Goal: Transaction & Acquisition: Subscribe to service/newsletter

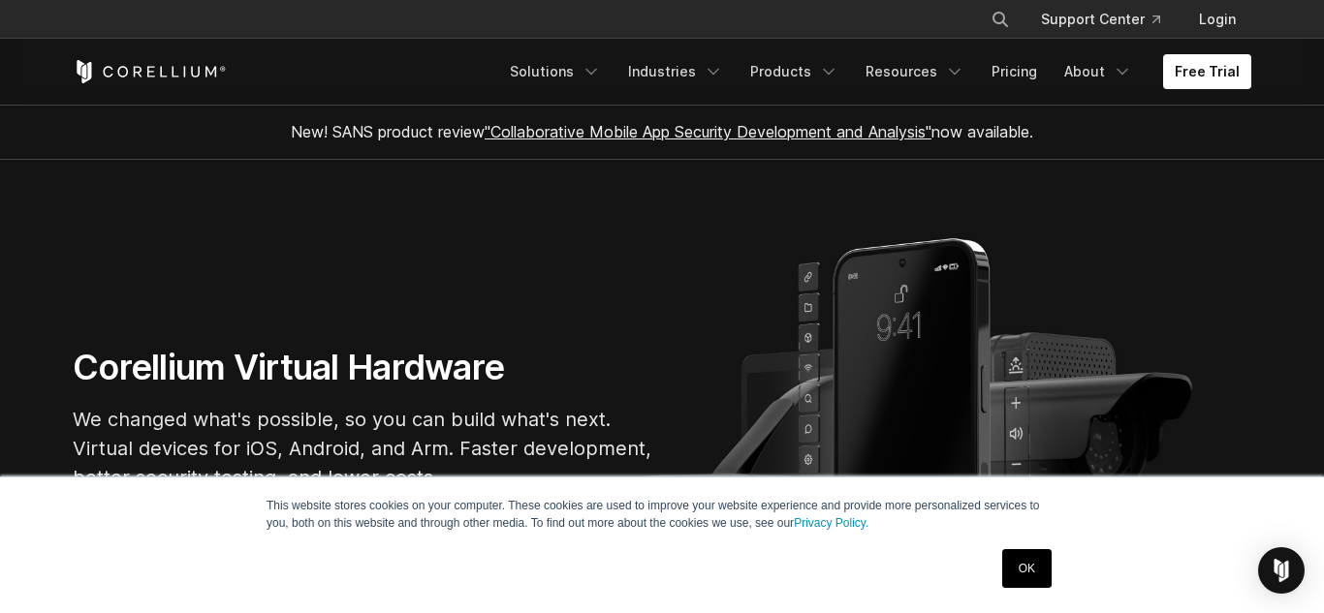
click at [999, 570] on div "OK" at bounding box center [1026, 569] width 61 height 50
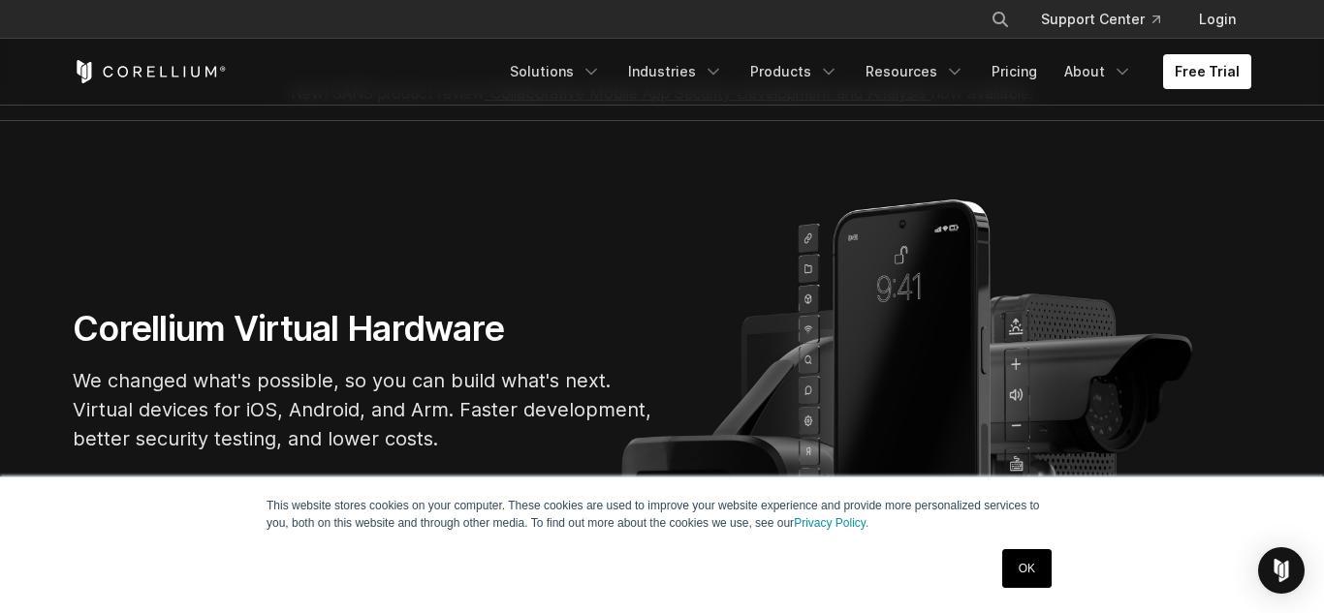
scroll to position [78, 0]
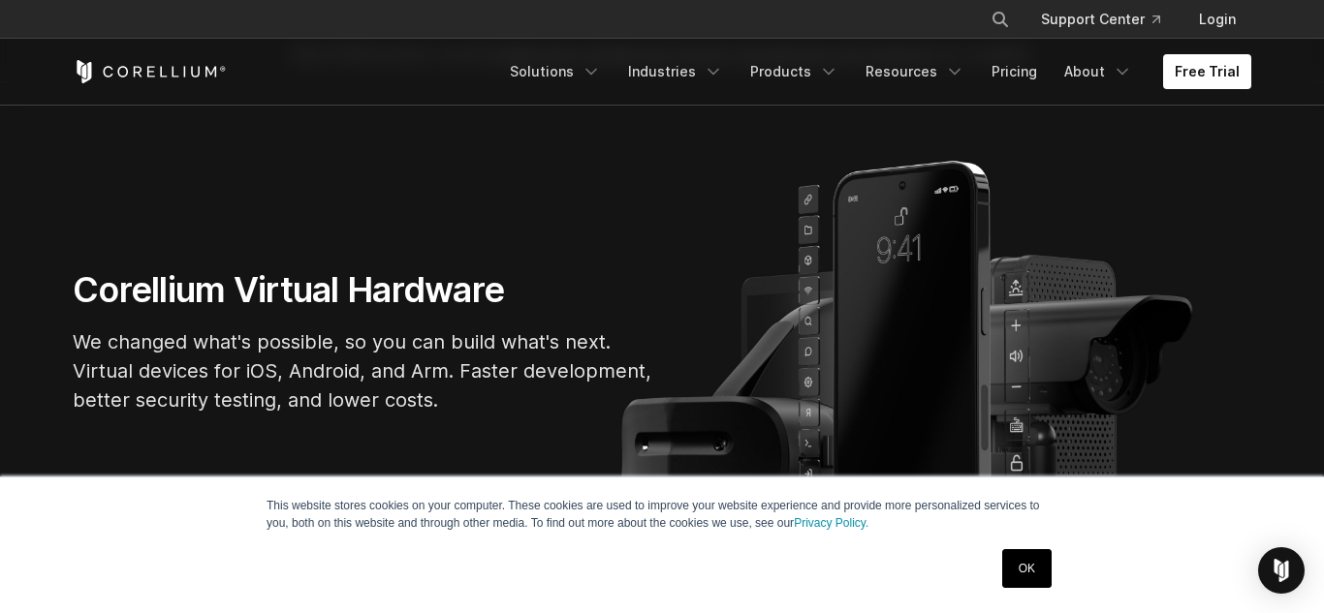
click at [1032, 599] on div "This website stores cookies on your computer. These cookies are used to improve…" at bounding box center [661, 546] width 969 height 136
click at [1037, 558] on link "OK" at bounding box center [1026, 568] width 49 height 39
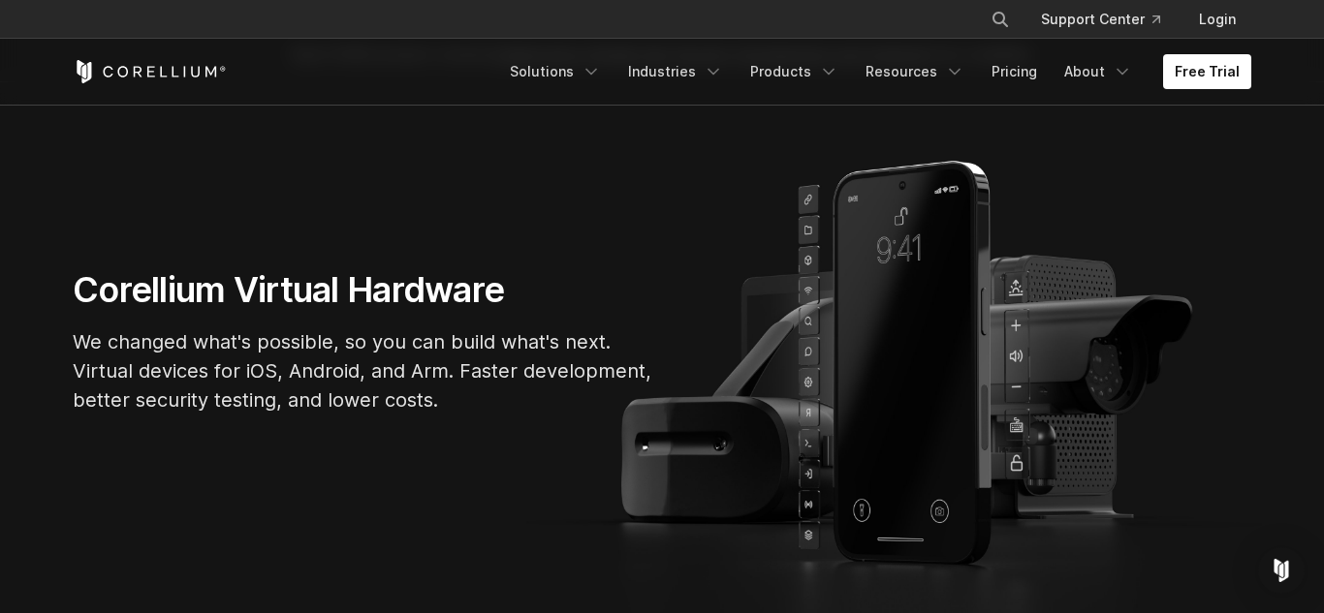
click at [1037, 558] on section "Corellium Virtual Hardware We changed what's possible, so you can build what's …" at bounding box center [662, 349] width 1324 height 534
click at [1036, 557] on section "Corellium Virtual Hardware We changed what's possible, so you can build what's …" at bounding box center [662, 349] width 1324 height 534
click at [1188, 83] on link "Free Trial" at bounding box center [1207, 71] width 88 height 35
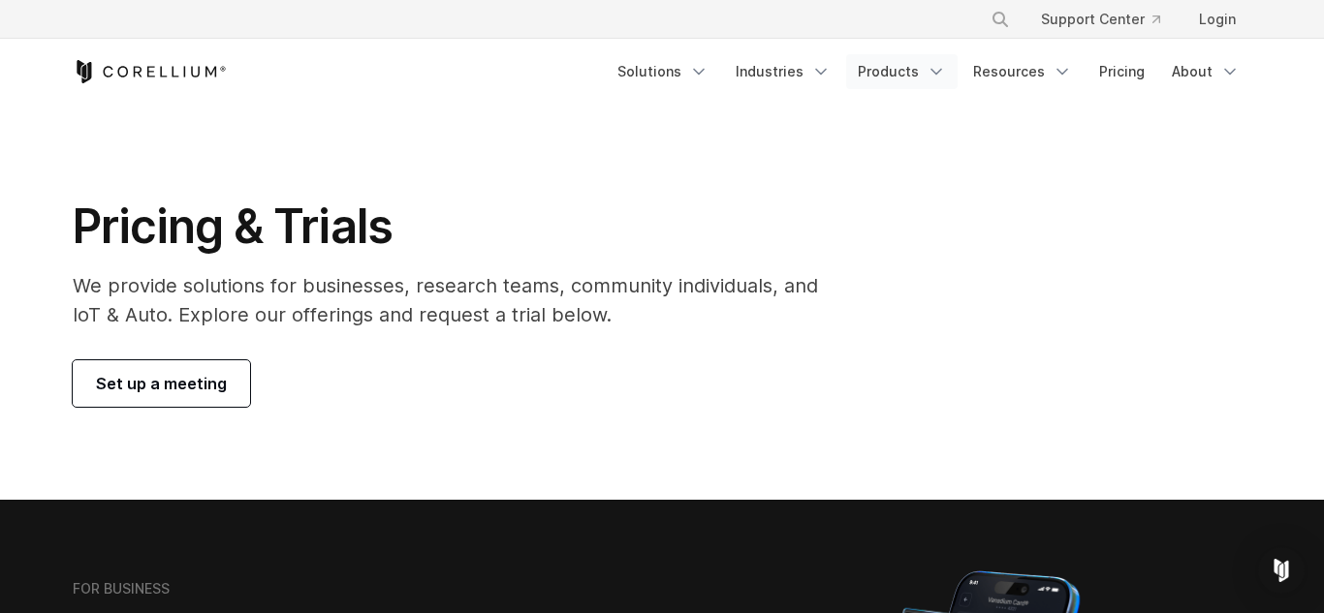
click at [934, 74] on icon "Navigation Menu" at bounding box center [935, 71] width 19 height 19
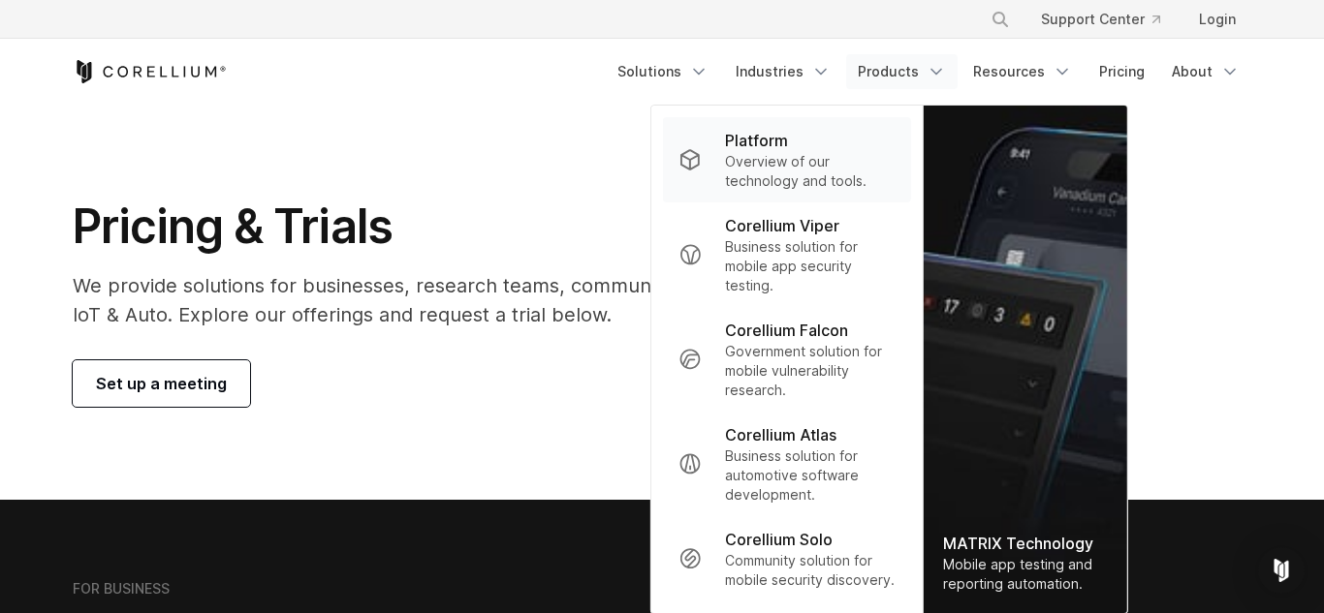
click at [797, 188] on p "Overview of our technology and tools." at bounding box center [810, 171] width 171 height 39
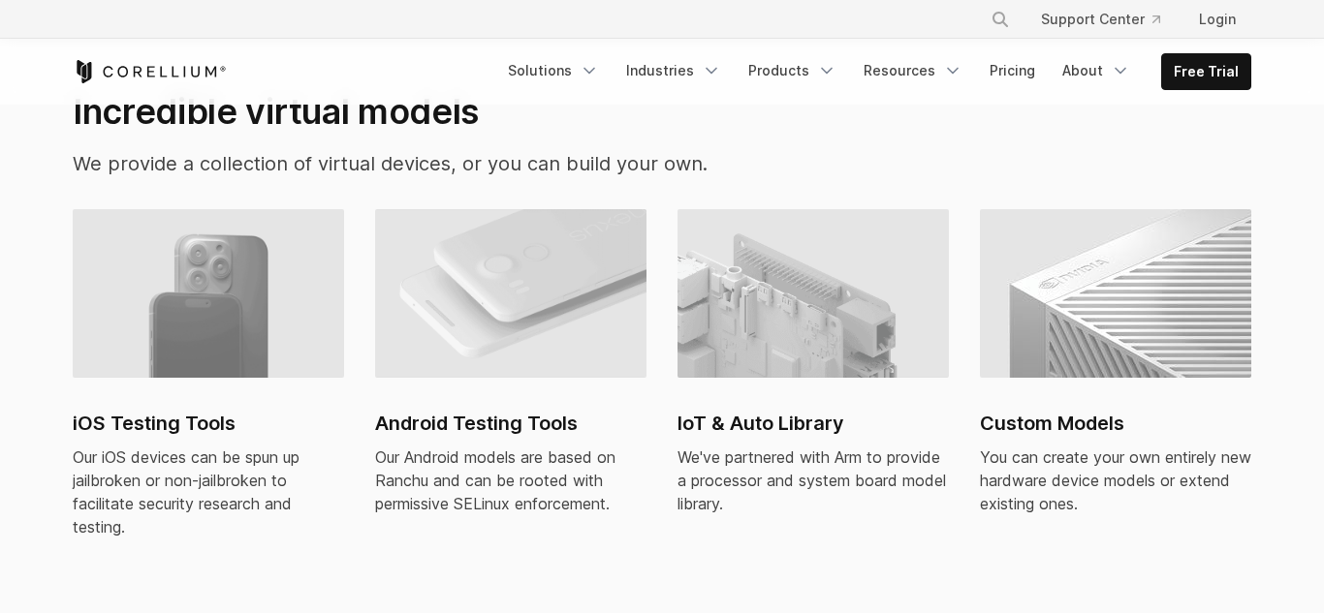
click at [146, 73] on icon "Corellium Home" at bounding box center [150, 71] width 154 height 23
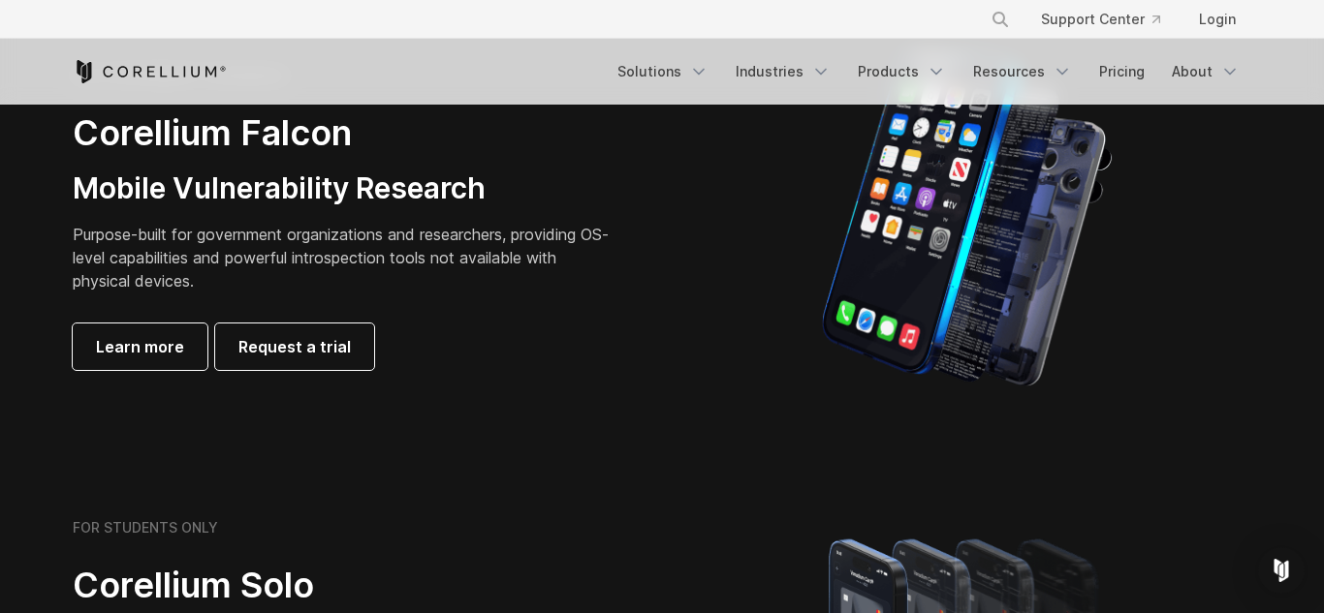
scroll to position [955, 0]
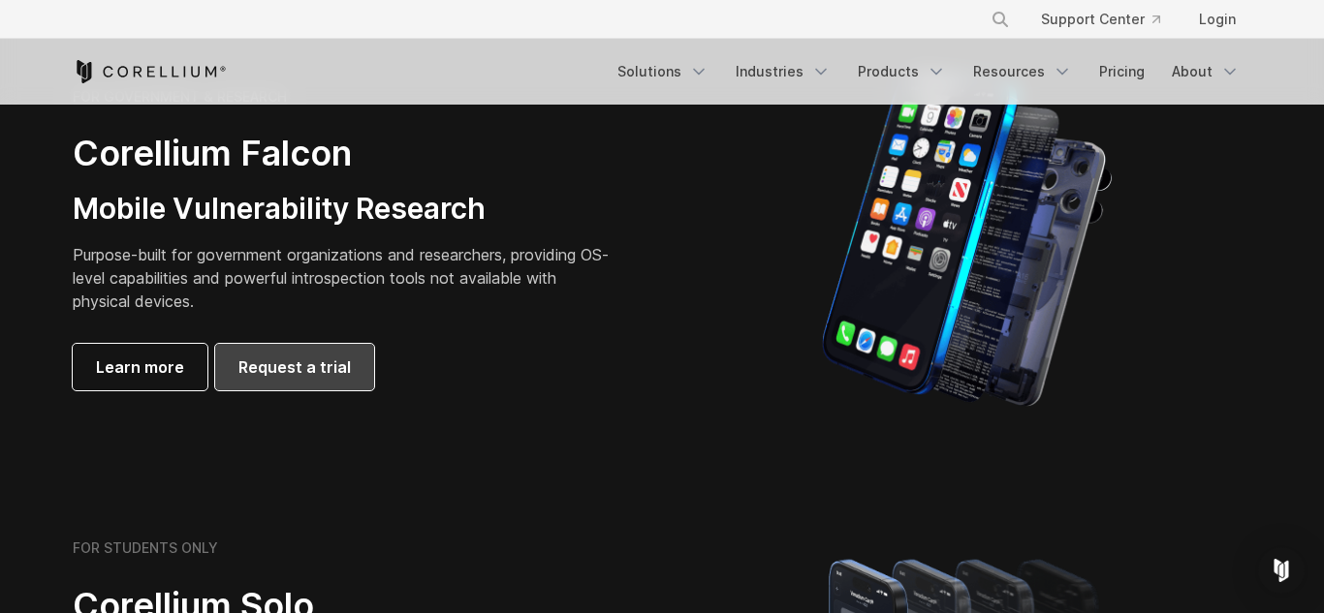
click at [253, 368] on span "Request a trial" at bounding box center [294, 367] width 112 height 23
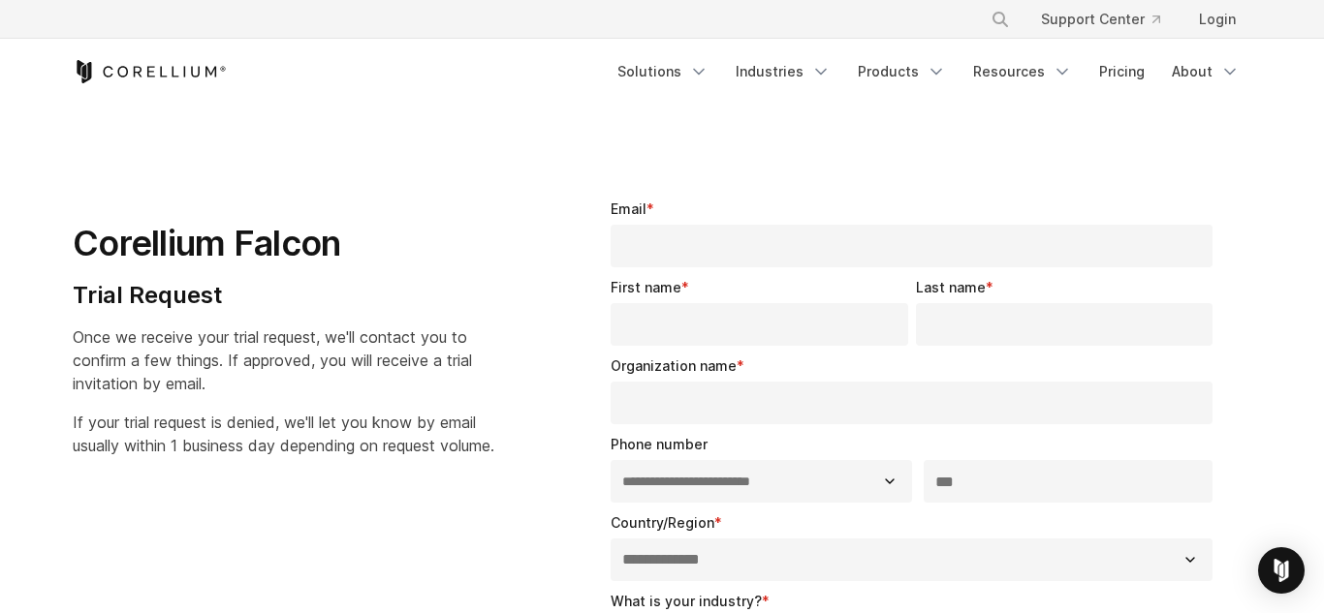
select select "**"
